Goal: Task Accomplishment & Management: Manage account settings

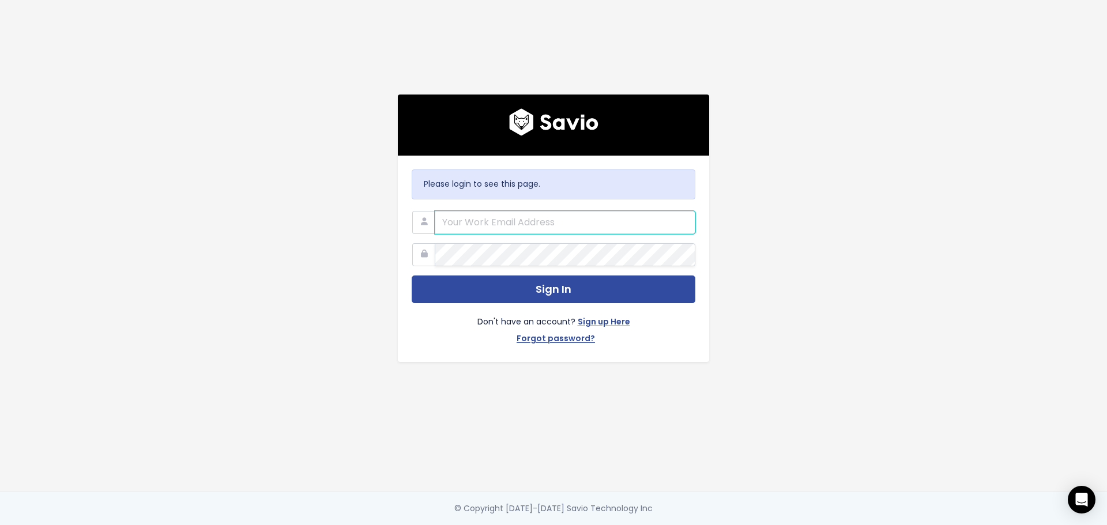
click at [514, 226] on input "email" at bounding box center [565, 222] width 261 height 23
type input "alessandro.chavez@tai-software.com"
click at [412, 276] on button "Sign In" at bounding box center [554, 290] width 284 height 28
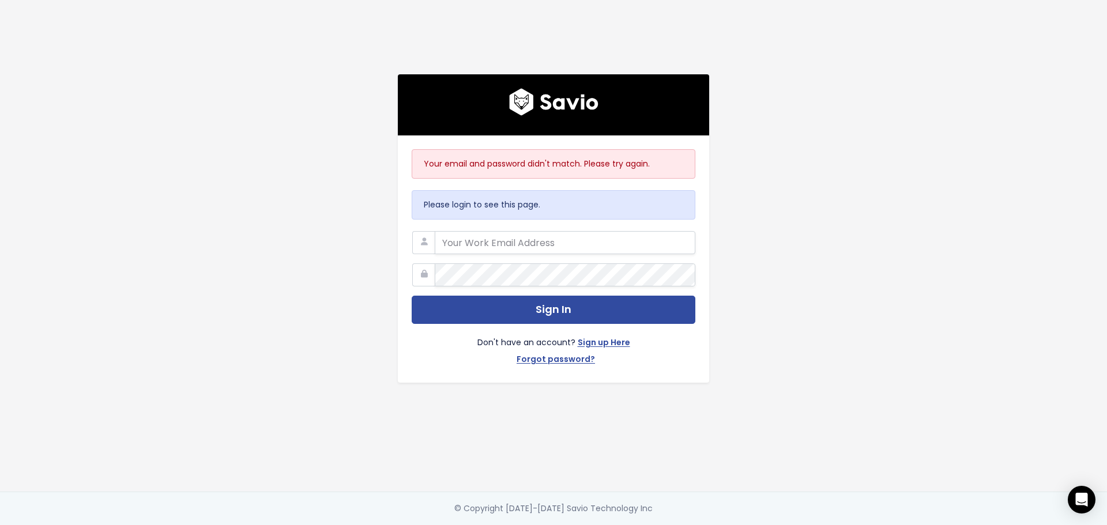
click at [809, 368] on div "Your email and password didn't match. Please try again. Please login to see thi…" at bounding box center [553, 246] width 657 height 492
click at [481, 246] on input "email" at bounding box center [565, 242] width 261 height 23
type input "[PERSON_NAME][EMAIL_ADDRESS][DOMAIN_NAME]"
click at [773, 54] on div "Your email and password didn't match. Please try again. Please login to see thi…" at bounding box center [553, 246] width 657 height 492
click at [412, 296] on button "Sign In" at bounding box center [554, 310] width 284 height 28
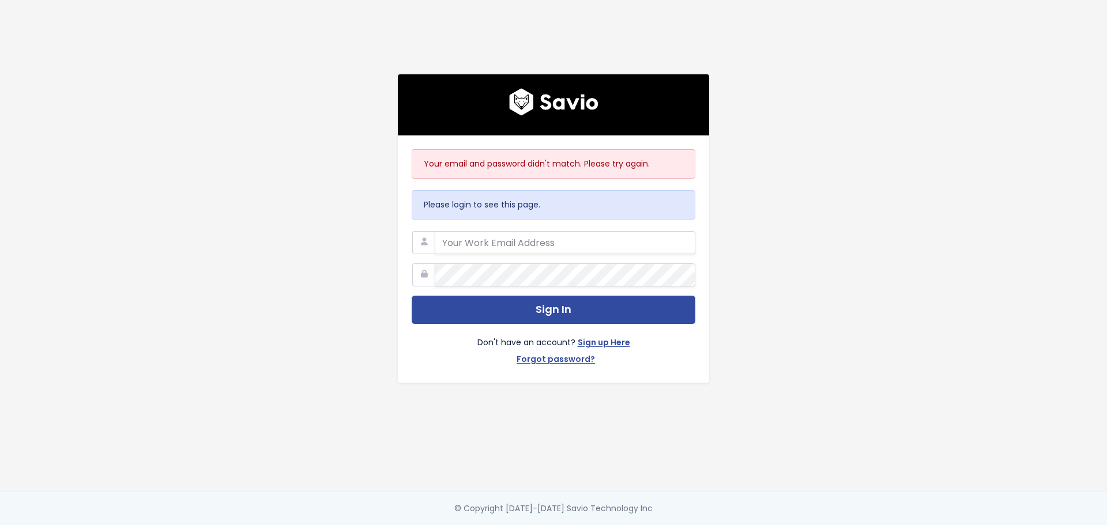
click at [474, 251] on form "Sign In Don't have an account? Sign up Here Forgot password?" at bounding box center [554, 300] width 284 height 138
click at [475, 238] on input "email" at bounding box center [565, 242] width 261 height 23
type input "032001Alessandro*"
click at [474, 238] on input "032001Alessandro*" at bounding box center [565, 242] width 261 height 23
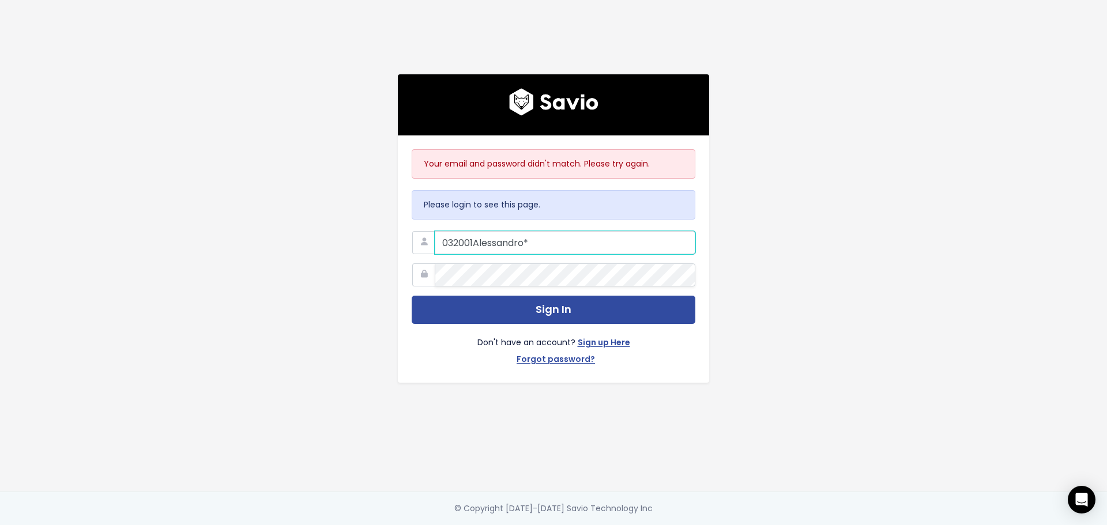
drag, startPoint x: 571, startPoint y: 241, endPoint x: 411, endPoint y: 241, distance: 160.3
click at [412, 231] on div "032001Alessandro*" at bounding box center [554, 231] width 284 height 0
click at [473, 231] on input "email" at bounding box center [565, 242] width 261 height 23
type input "[PERSON_NAME][EMAIL_ADDRESS][DOMAIN_NAME]"
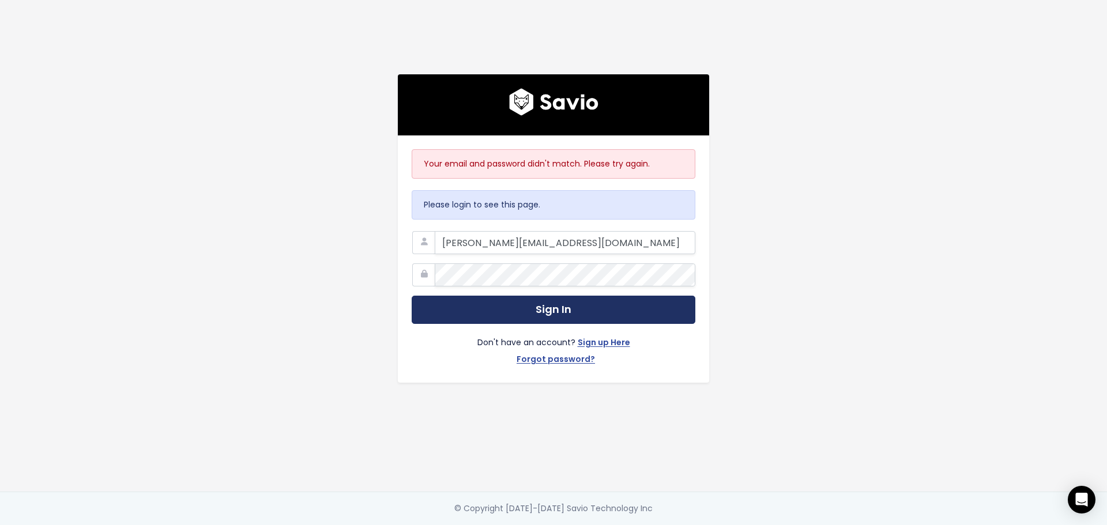
click at [509, 305] on button "Sign In" at bounding box center [554, 310] width 284 height 28
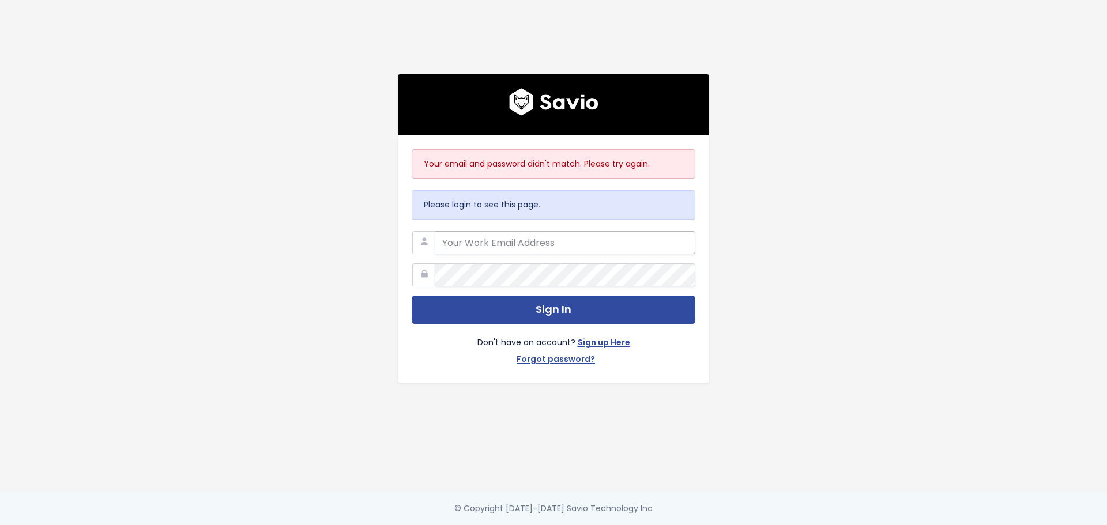
type input "032001Alessandro*"
type input "0"
type input "s"
type input "alessandro.chavez@tai-software.com"
click at [412, 296] on button "Sign In" at bounding box center [554, 310] width 284 height 28
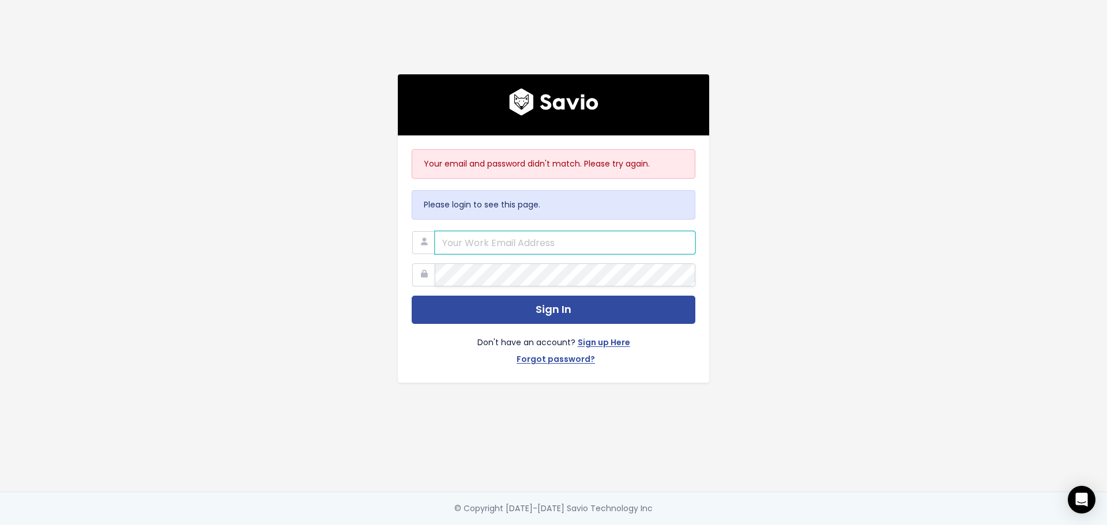
click at [543, 248] on input "email" at bounding box center [565, 242] width 261 height 23
type input "[PERSON_NAME][EMAIL_ADDRESS][DOMAIN_NAME]"
click at [543, 352] on link "Forgot password?" at bounding box center [556, 360] width 78 height 17
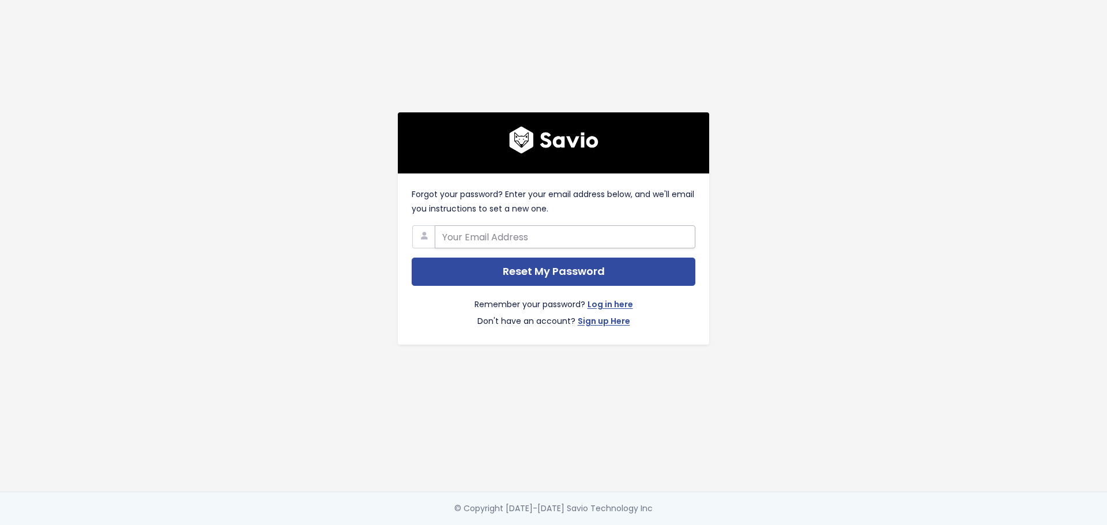
click at [523, 232] on input "text" at bounding box center [565, 236] width 261 height 23
type input "[PERSON_NAME][EMAIL_ADDRESS][DOMAIN_NAME]"
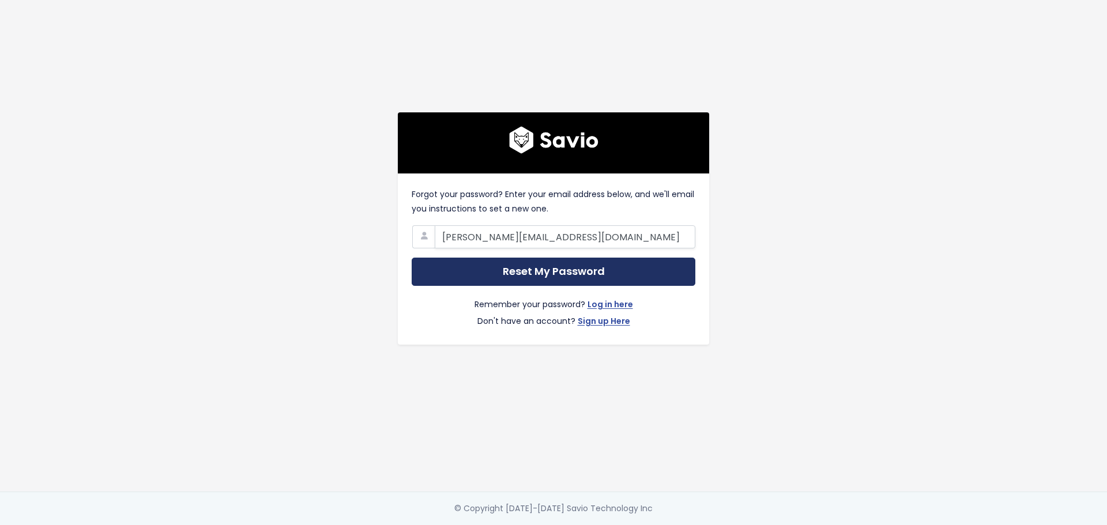
click at [509, 267] on input "Reset My Password" at bounding box center [554, 272] width 284 height 28
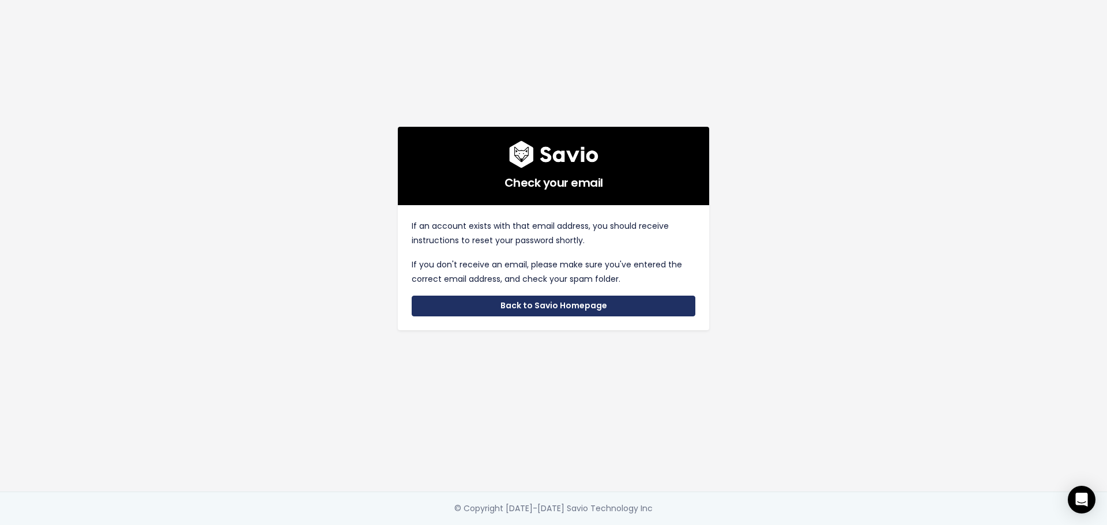
click at [480, 310] on link "Back to Savio Homepage" at bounding box center [554, 306] width 284 height 21
